Goal: Task Accomplishment & Management: Use online tool/utility

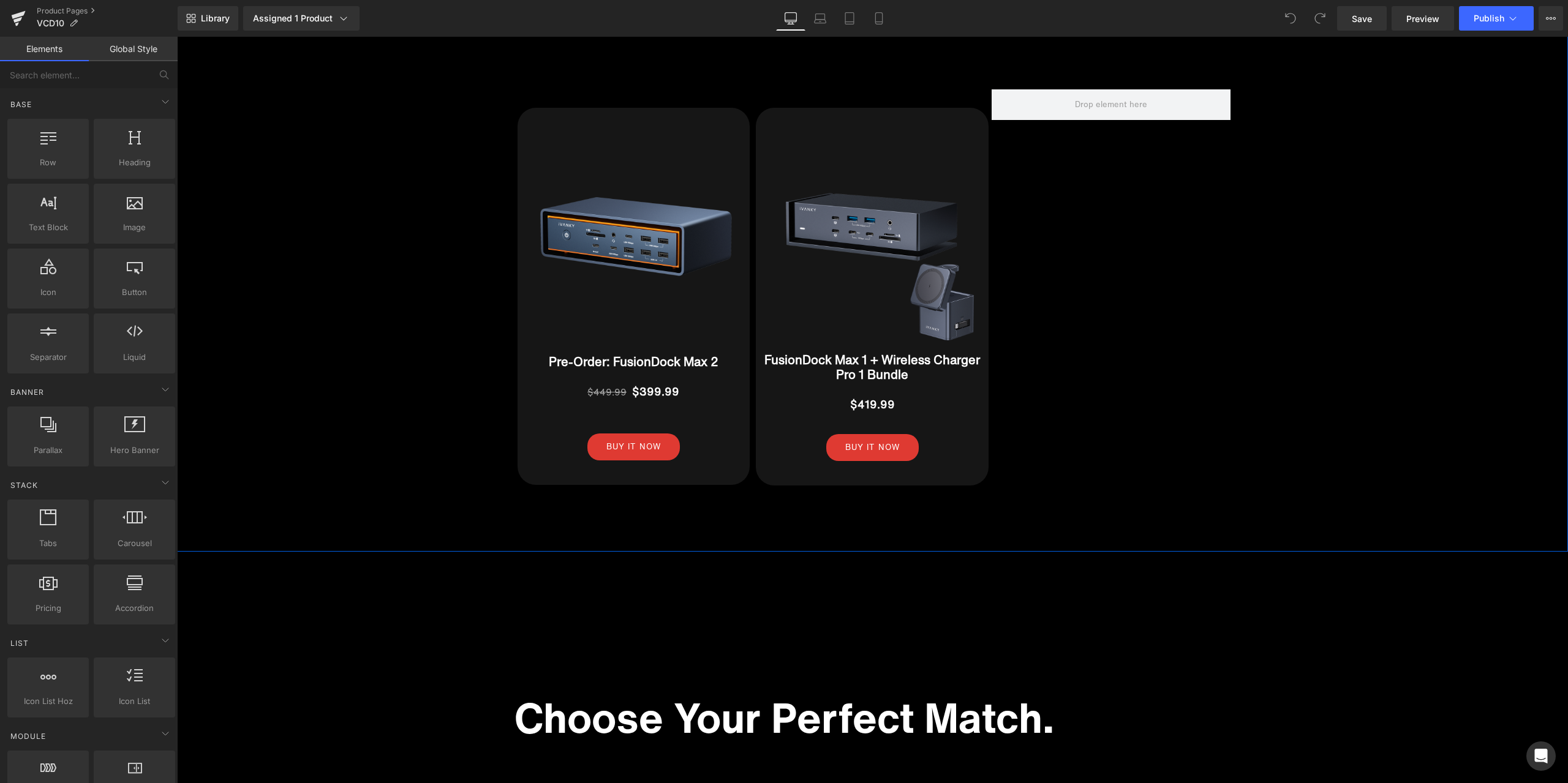
scroll to position [15733, 0]
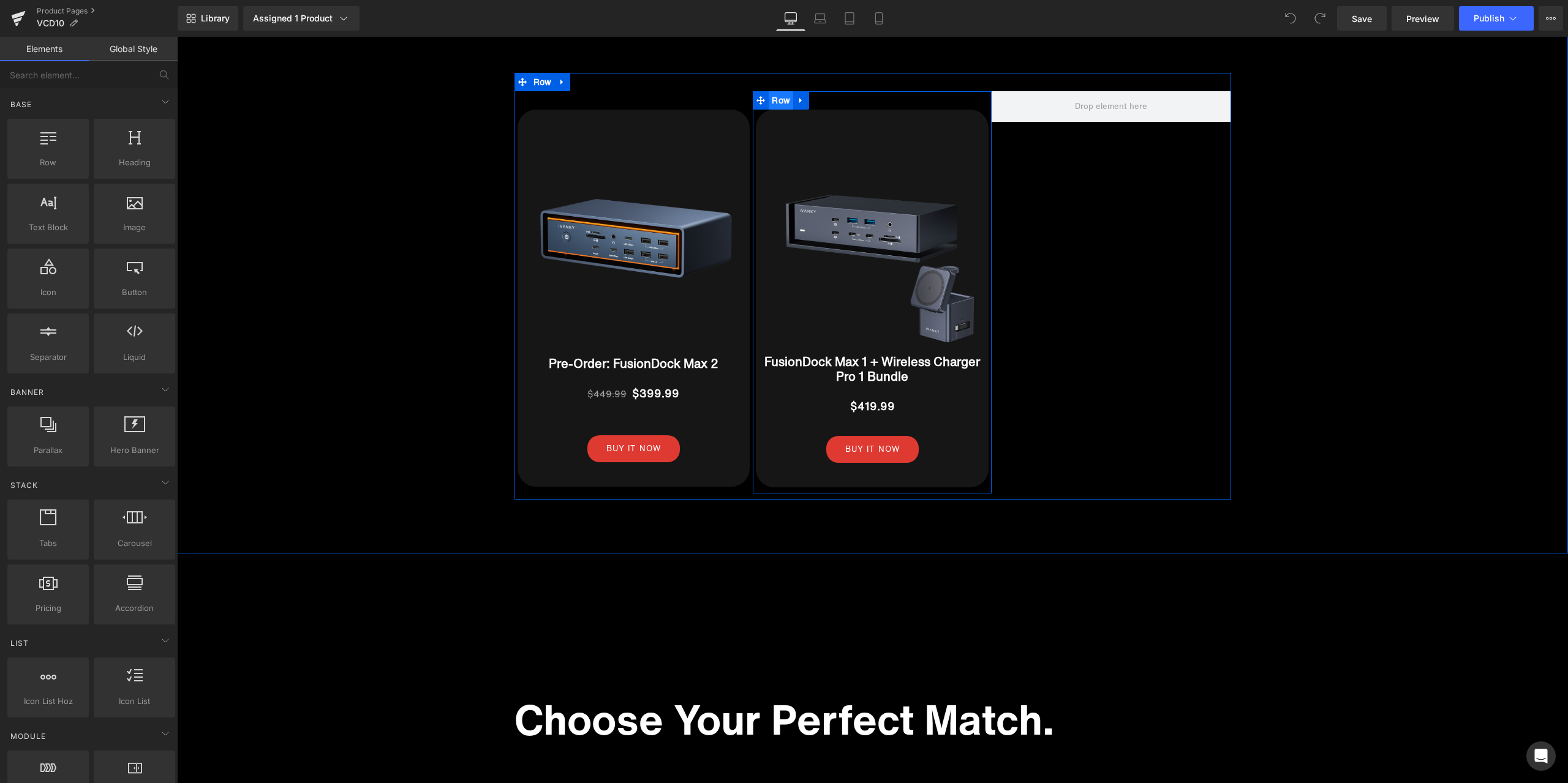
click at [769, 91] on span "Row" at bounding box center [781, 100] width 24 height 18
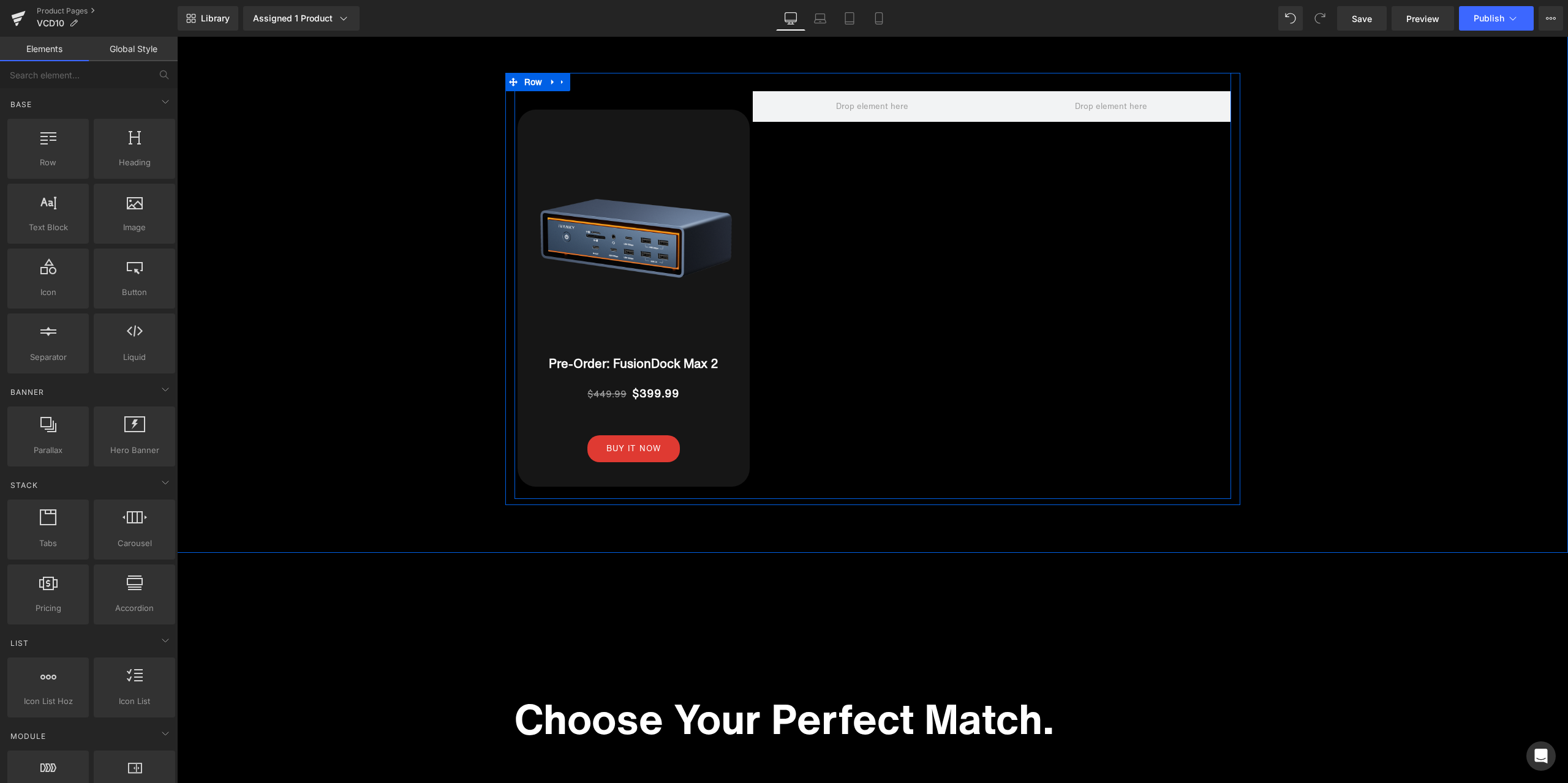
scroll to position [12067, 0]
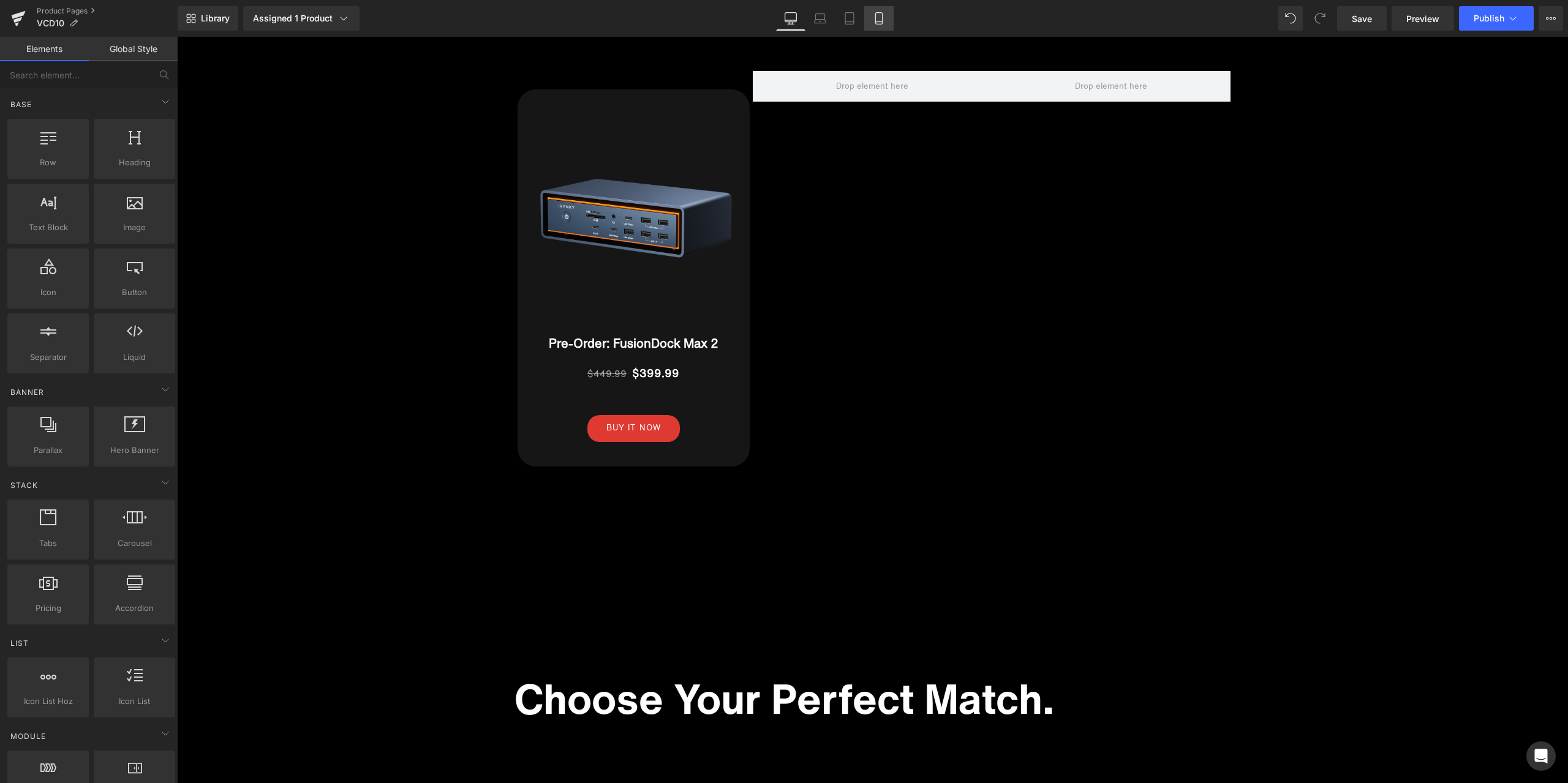
click at [867, 14] on link "Mobile" at bounding box center [879, 18] width 29 height 24
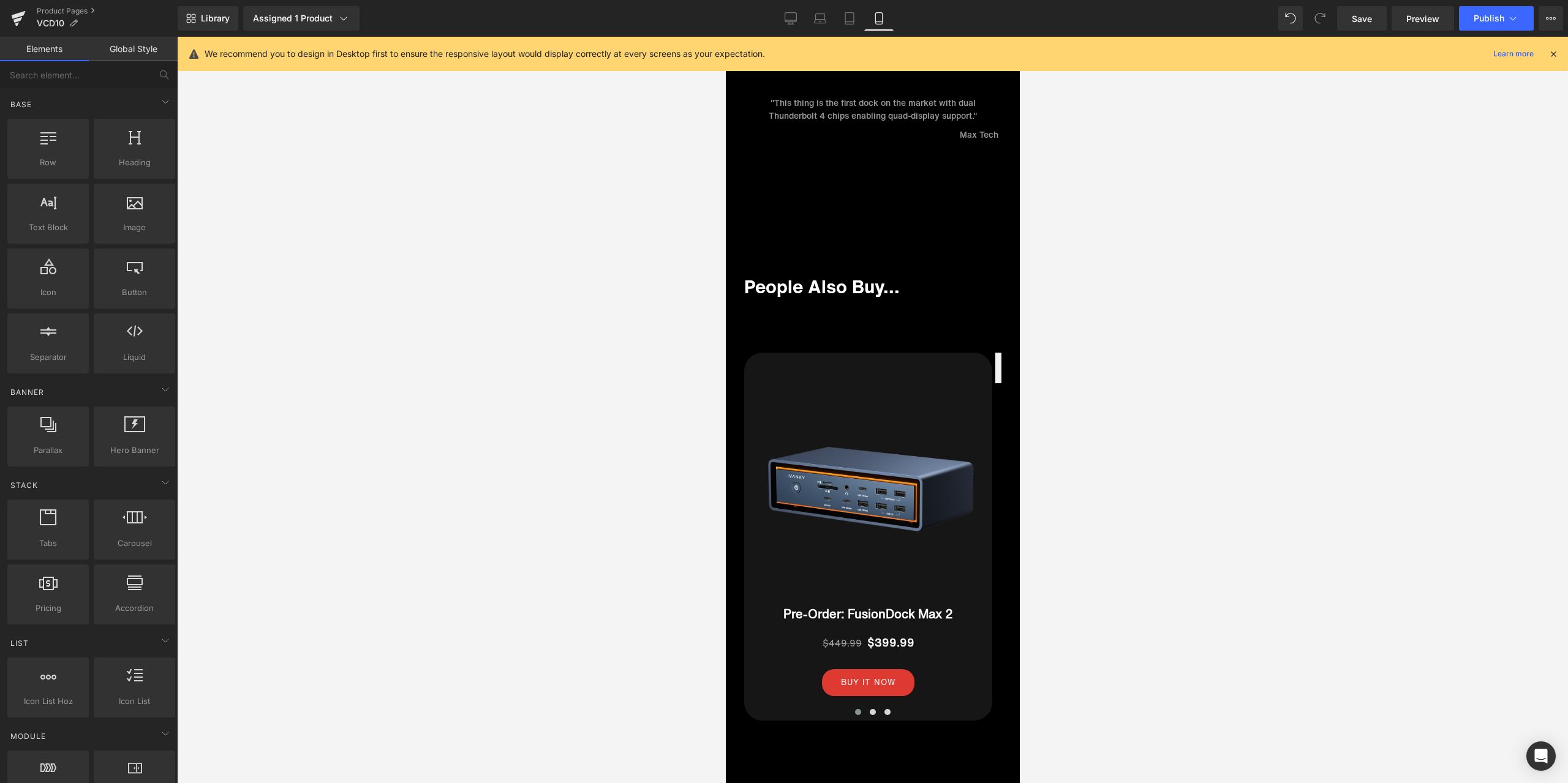
scroll to position [8356, 0]
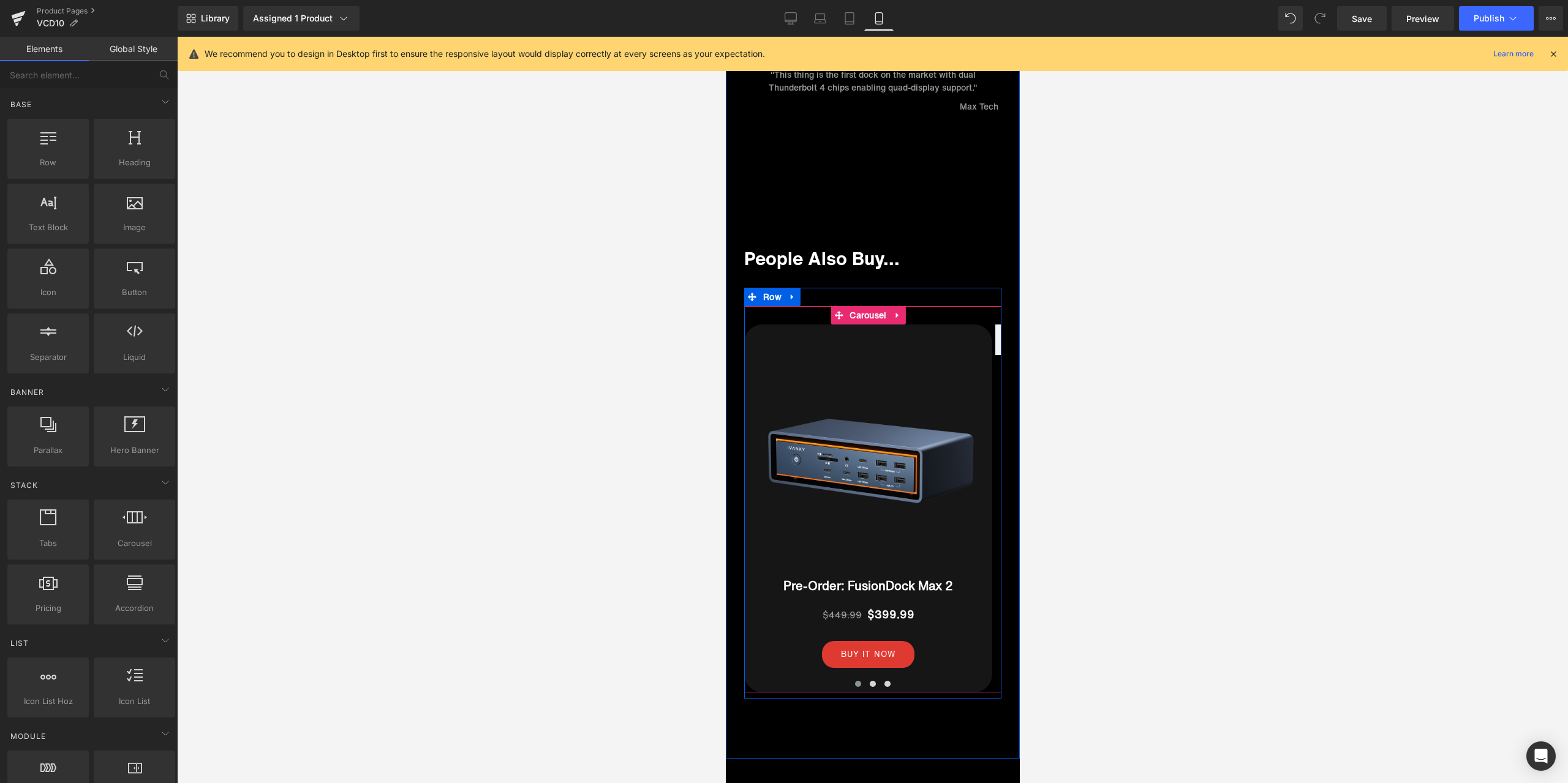
click at [854, 680] on span at bounding box center [858, 683] width 6 height 6
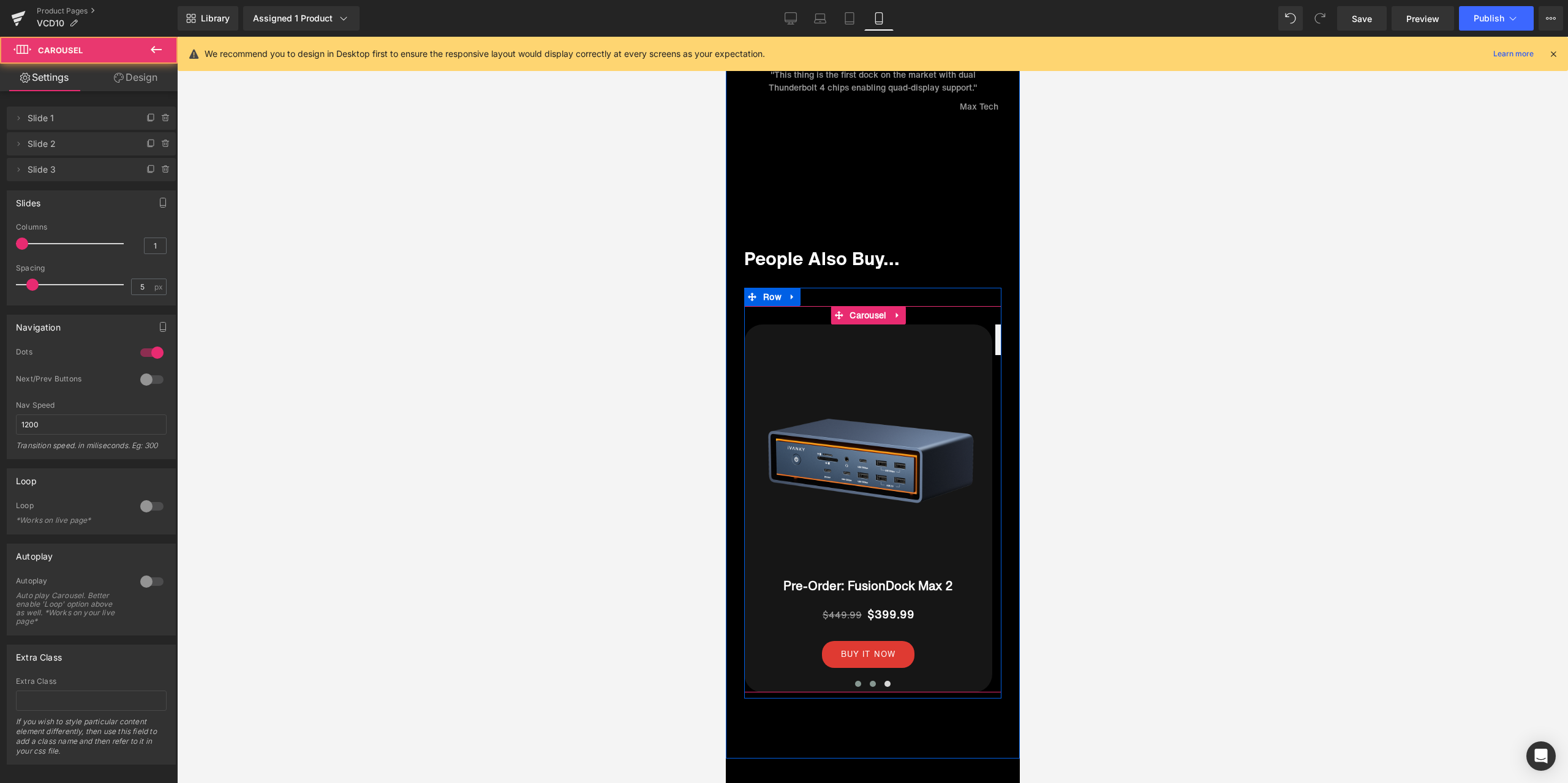
click at [869, 680] on span at bounding box center [872, 683] width 6 height 6
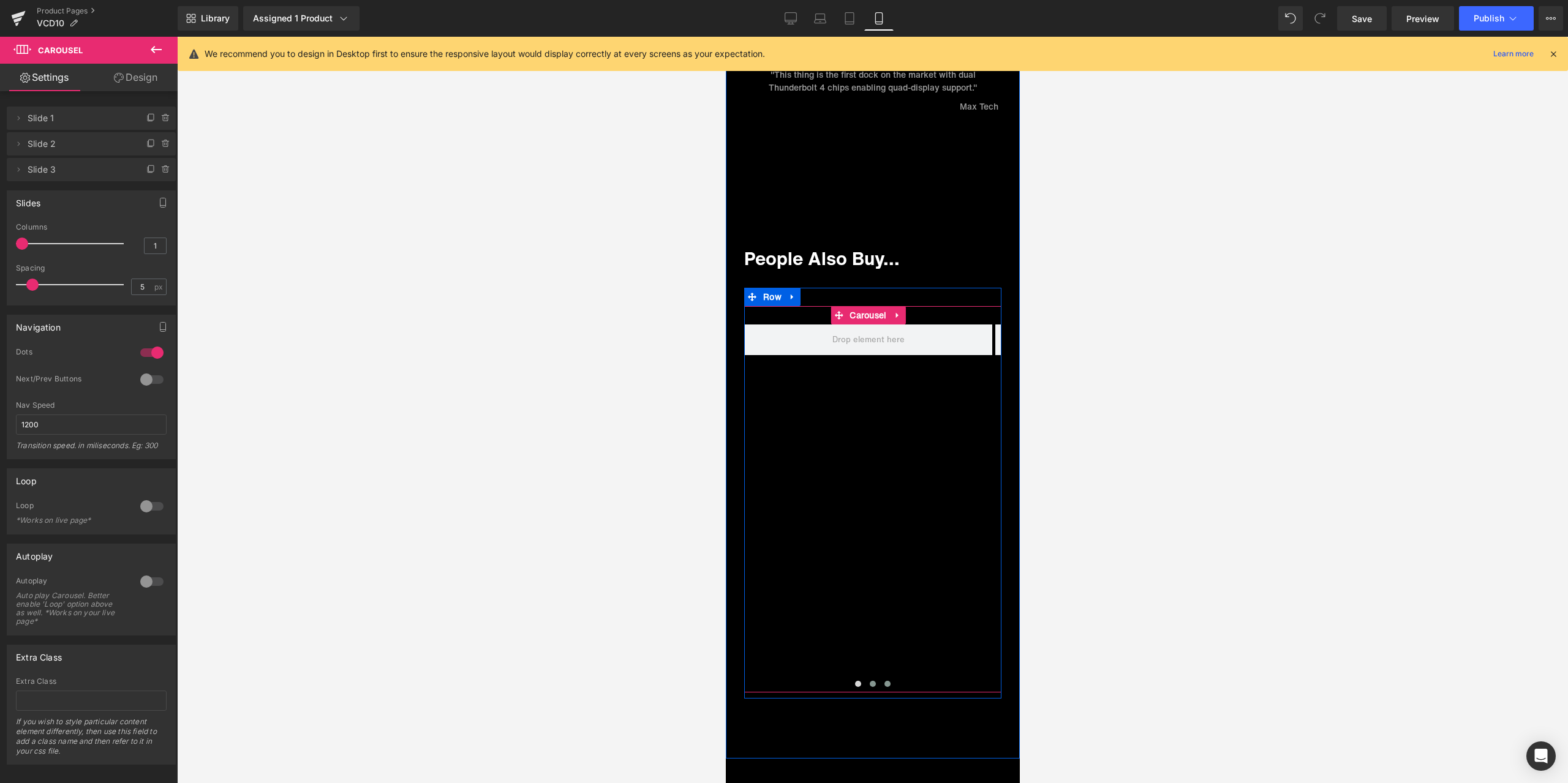
click at [884, 680] on span at bounding box center [887, 683] width 6 height 6
click at [855, 680] on span at bounding box center [858, 683] width 6 height 6
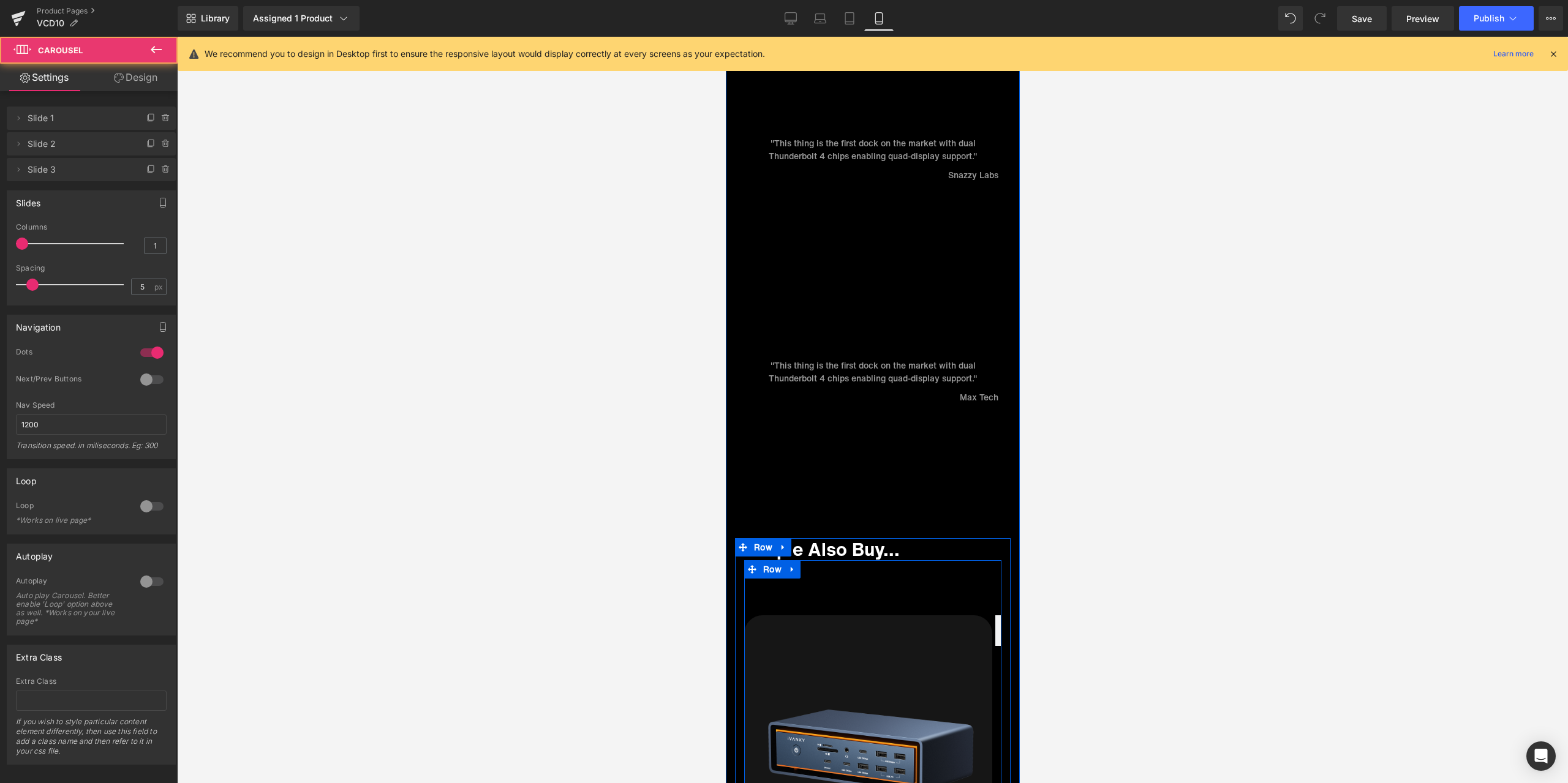
scroll to position [8050, 0]
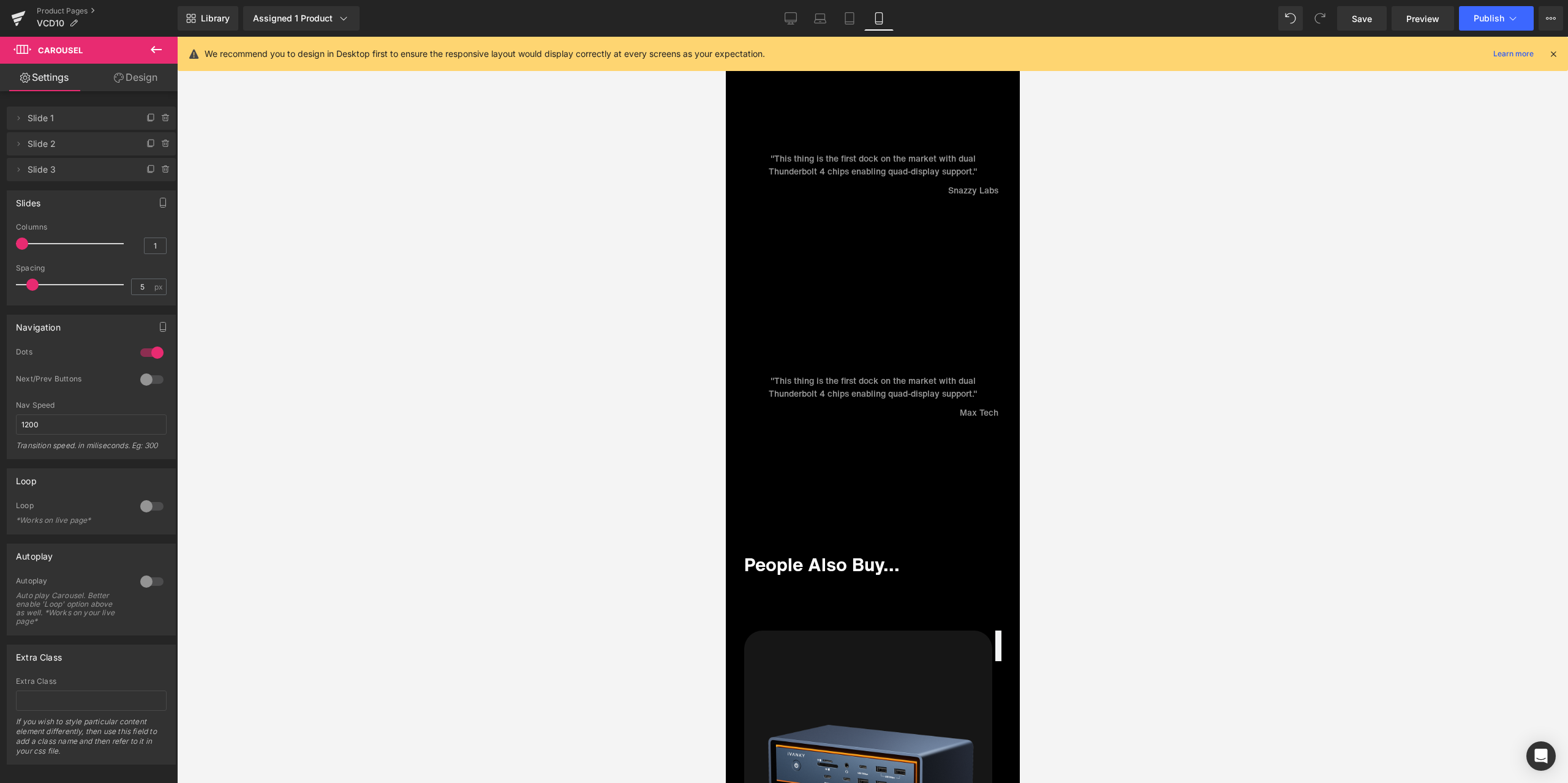
drag, startPoint x: 787, startPoint y: 20, endPoint x: 1393, endPoint y: 52, distance: 606.8
click at [787, 20] on icon at bounding box center [791, 18] width 12 height 12
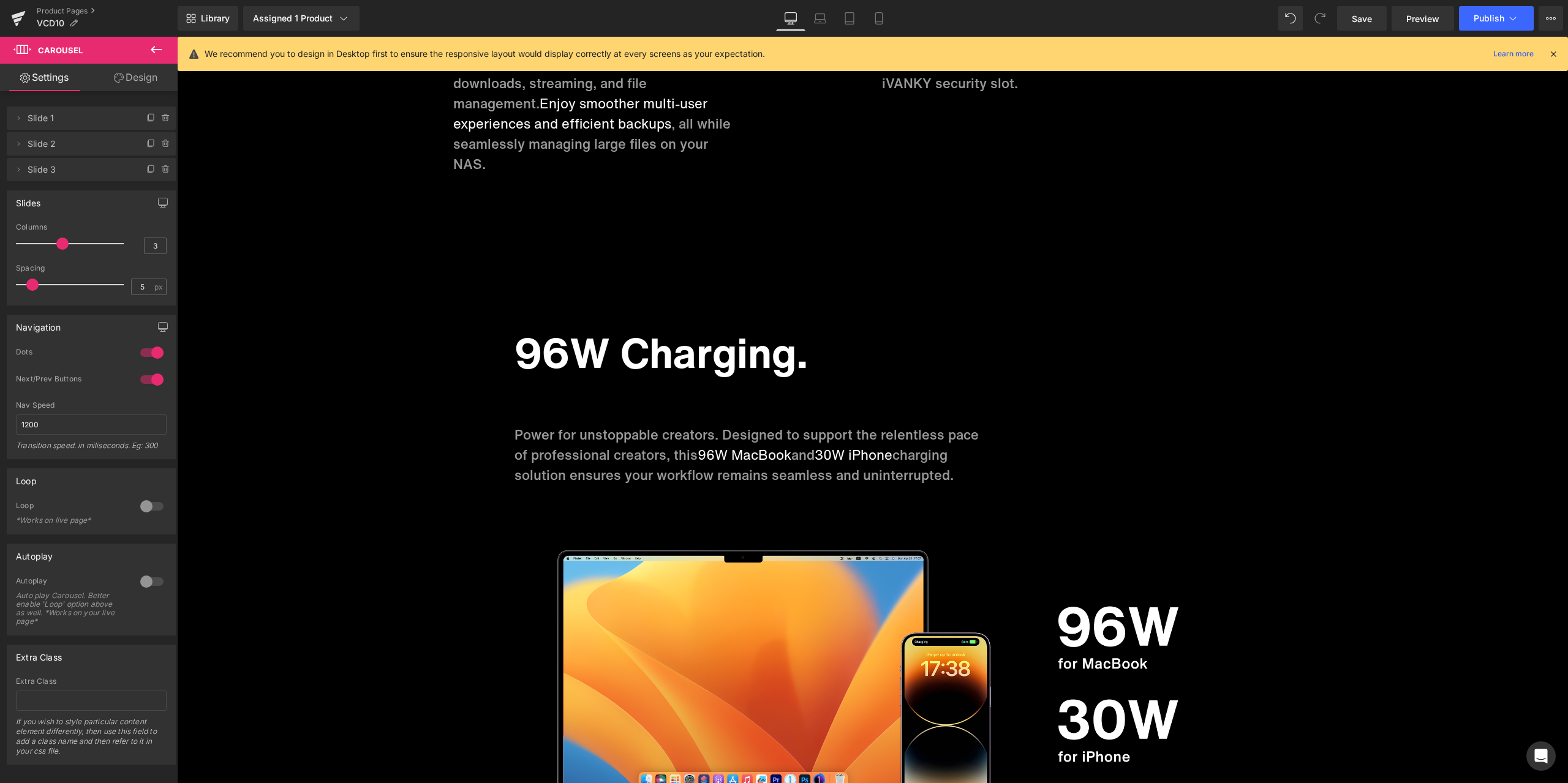
scroll to position [0, 0]
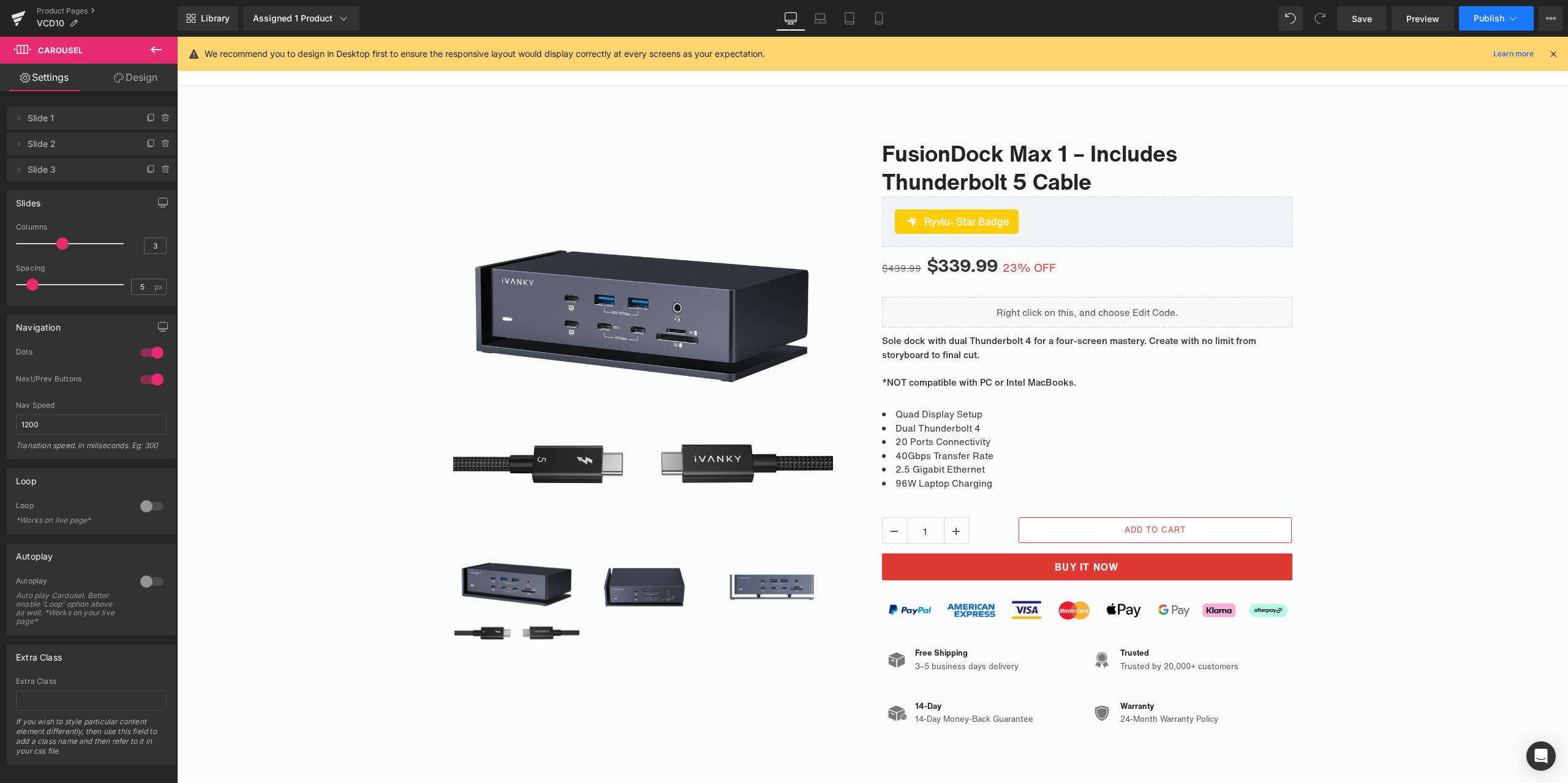
click at [1473, 17] on span "Publish" at bounding box center [1488, 18] width 31 height 10
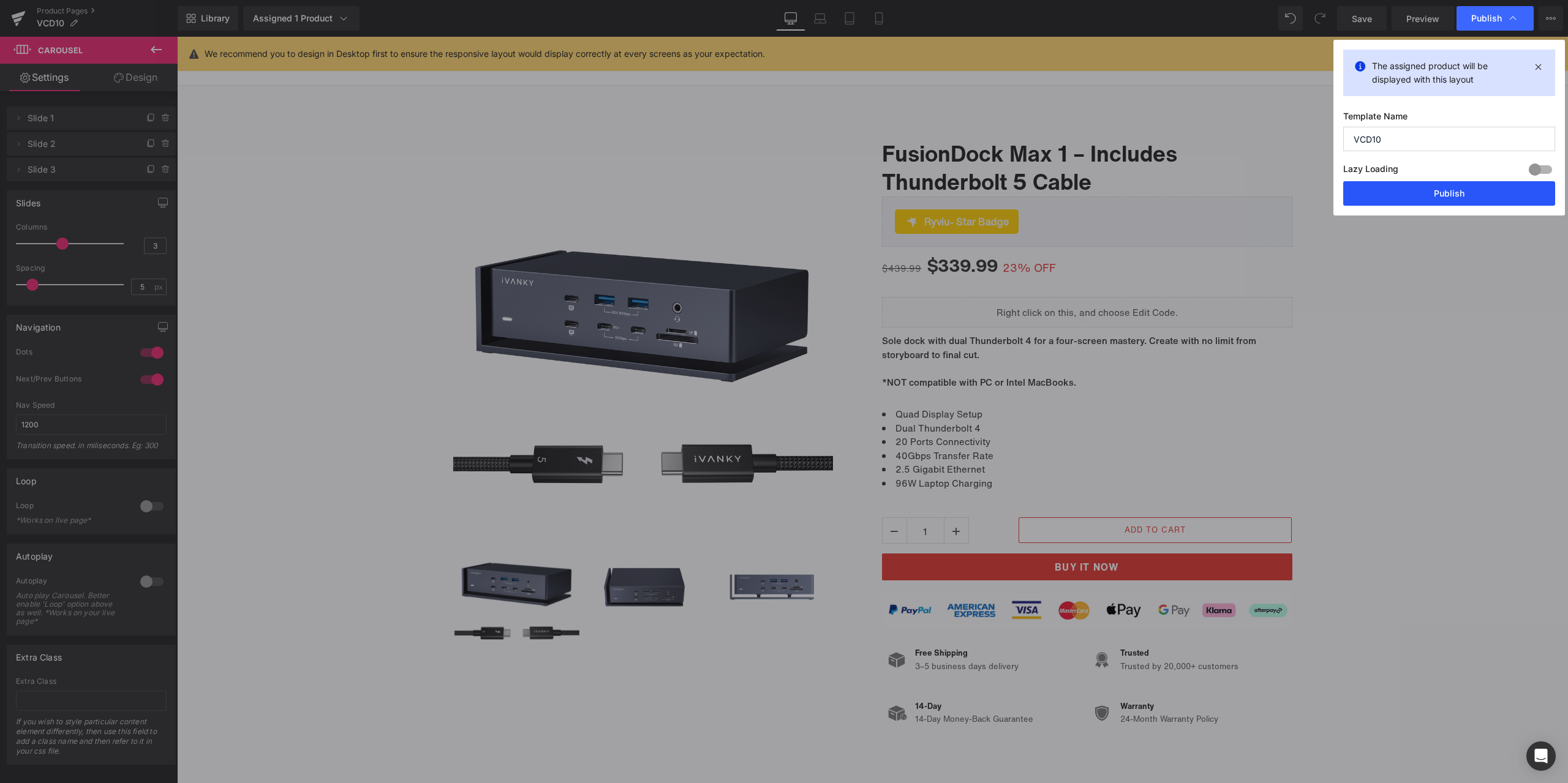
click at [1387, 202] on button "Publish" at bounding box center [1449, 194] width 212 height 24
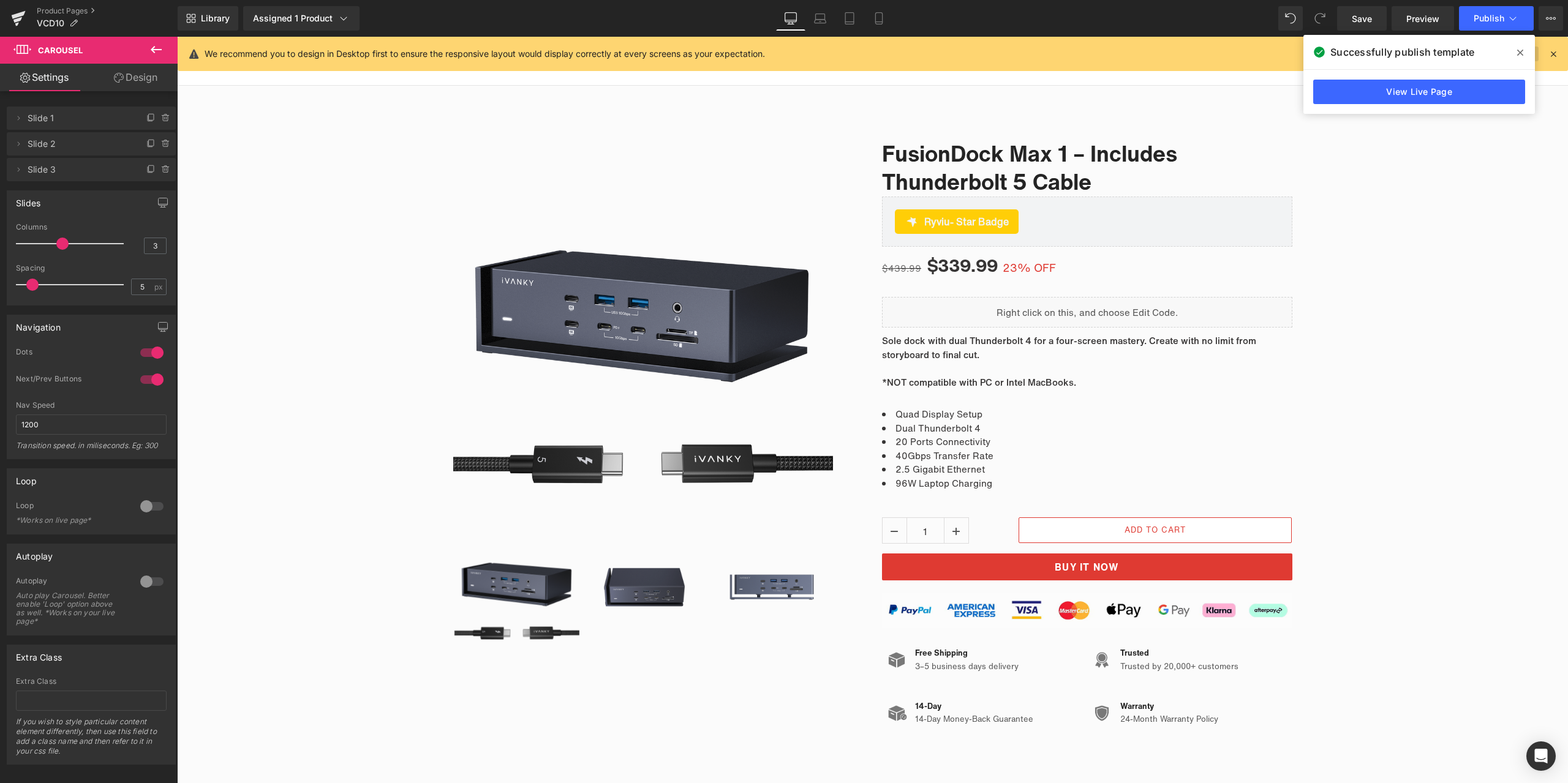
drag, startPoint x: 1514, startPoint y: 51, endPoint x: 1494, endPoint y: 57, distance: 20.9
click at [1514, 51] on span at bounding box center [1520, 53] width 20 height 20
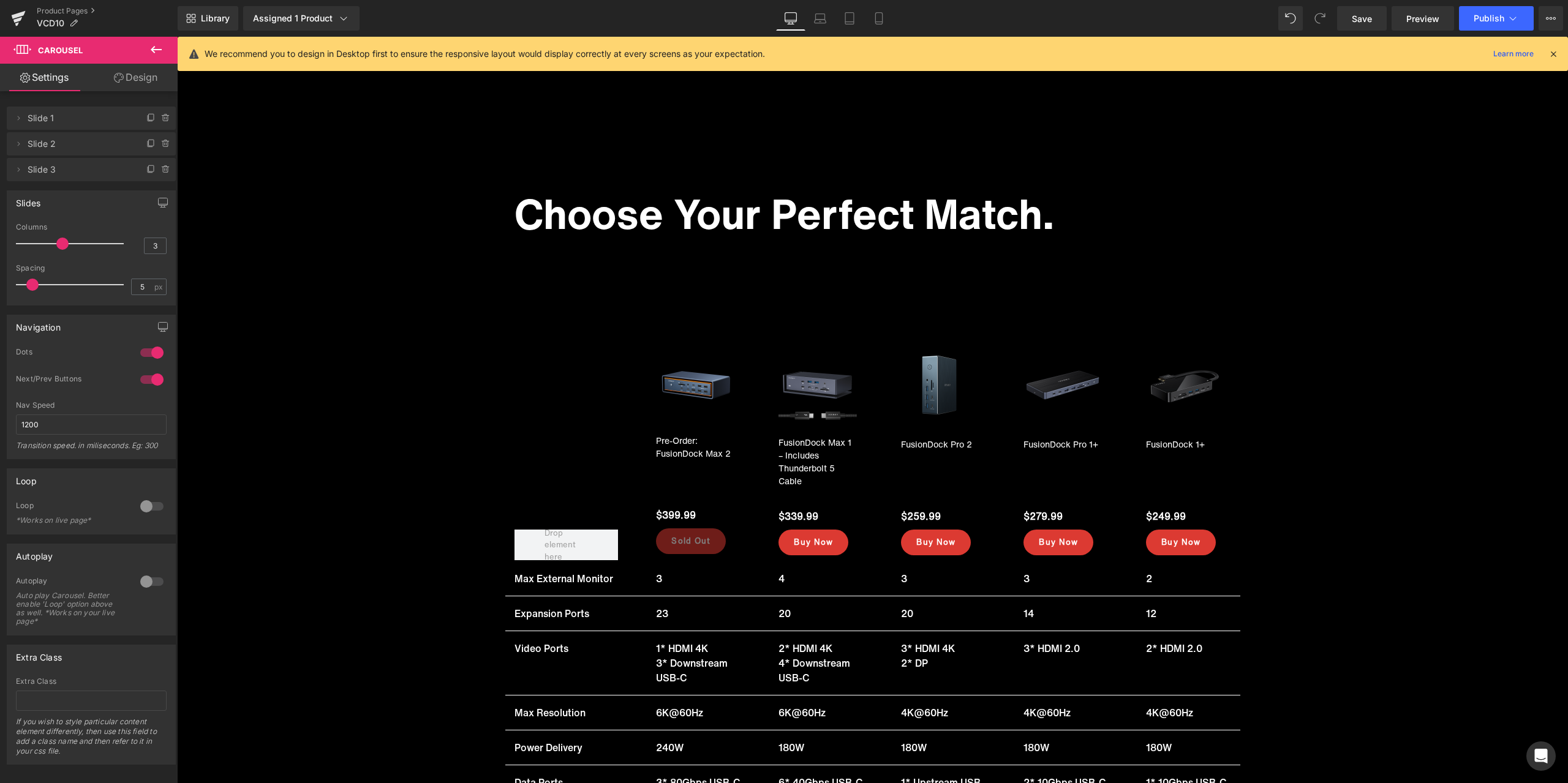
scroll to position [12550, 0]
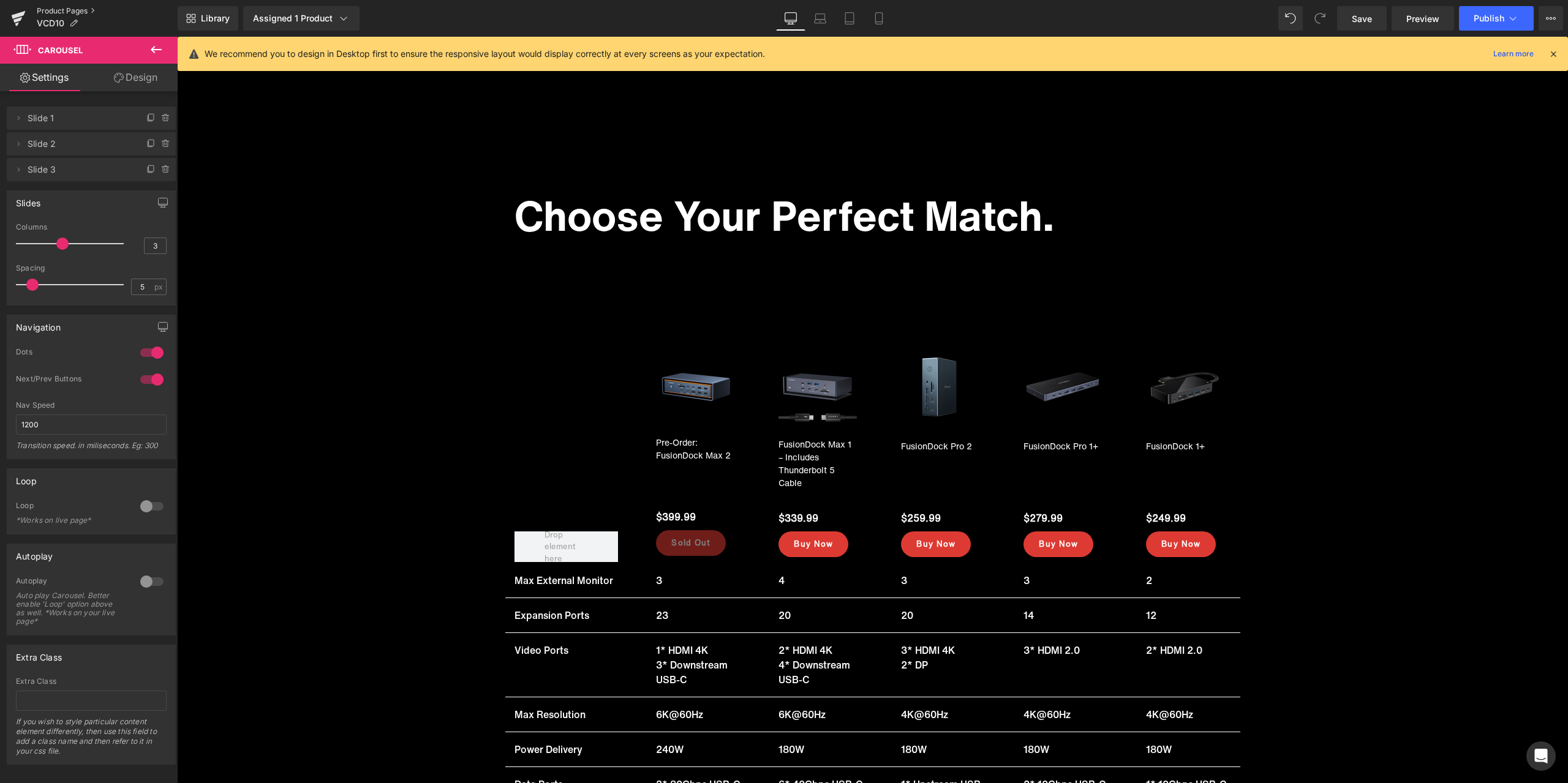
click at [64, 8] on link "Product Pages" at bounding box center [107, 11] width 141 height 10
